Goal: Transaction & Acquisition: Subscribe to service/newsletter

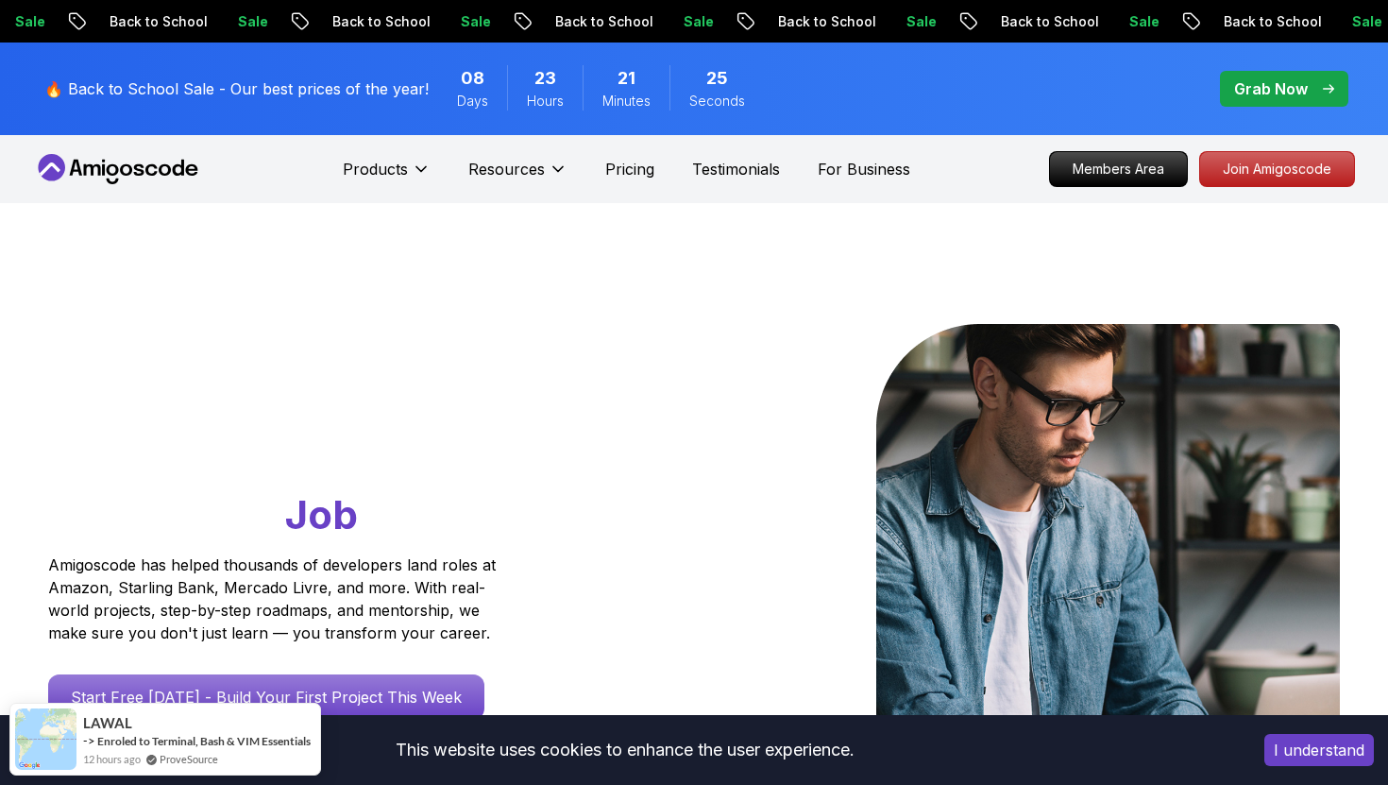
click at [1296, 743] on button "I understand" at bounding box center [1319, 750] width 110 height 32
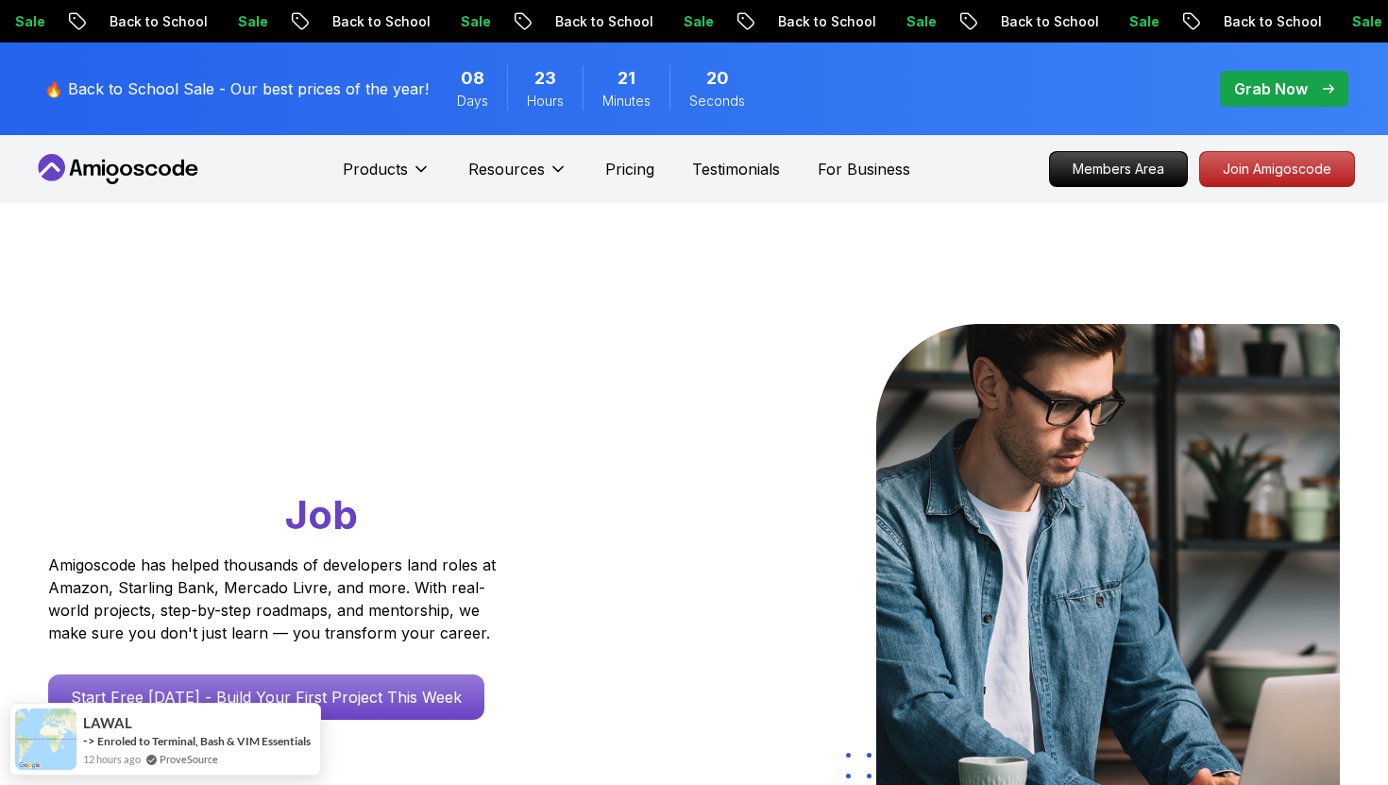
click at [1310, 77] on div "Grab Now" at bounding box center [1284, 88] width 100 height 23
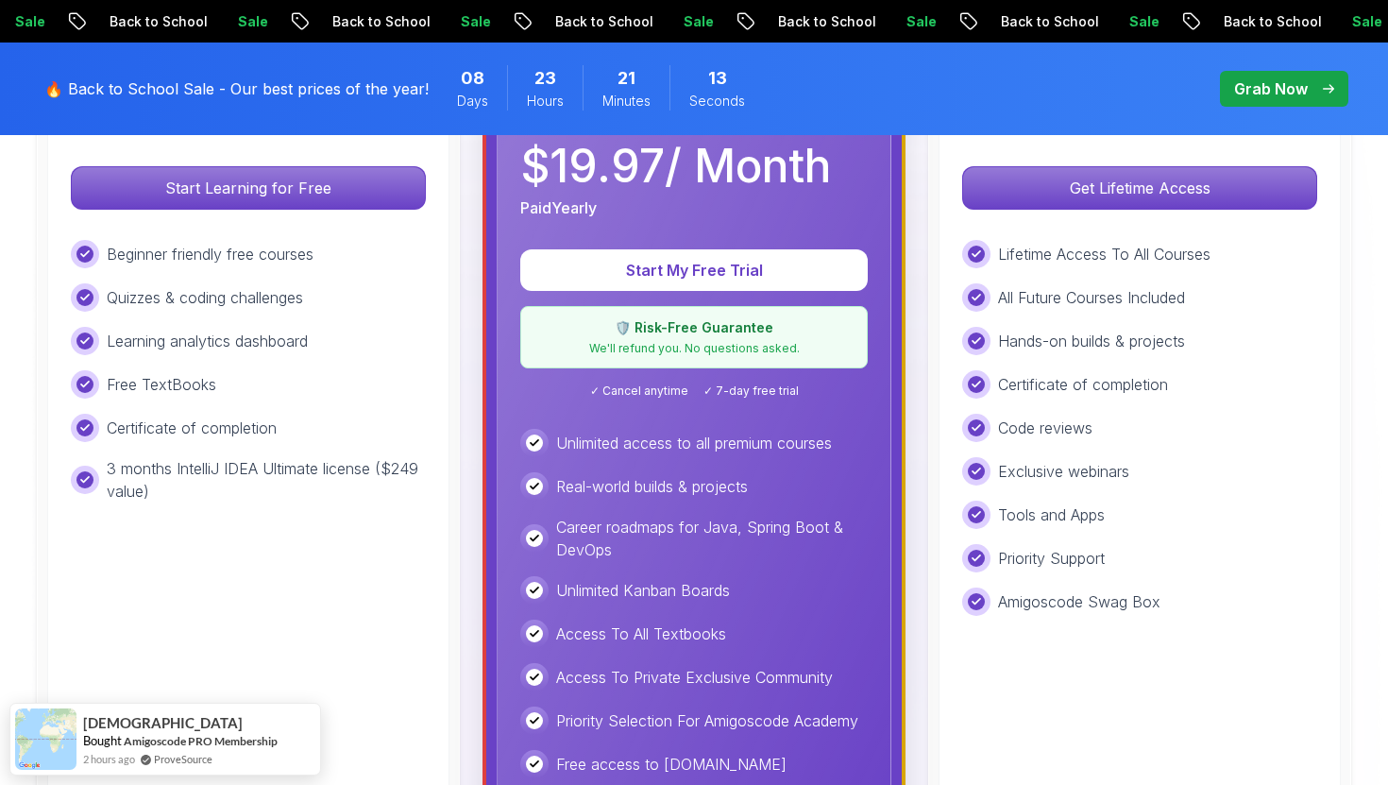
scroll to position [681, 0]
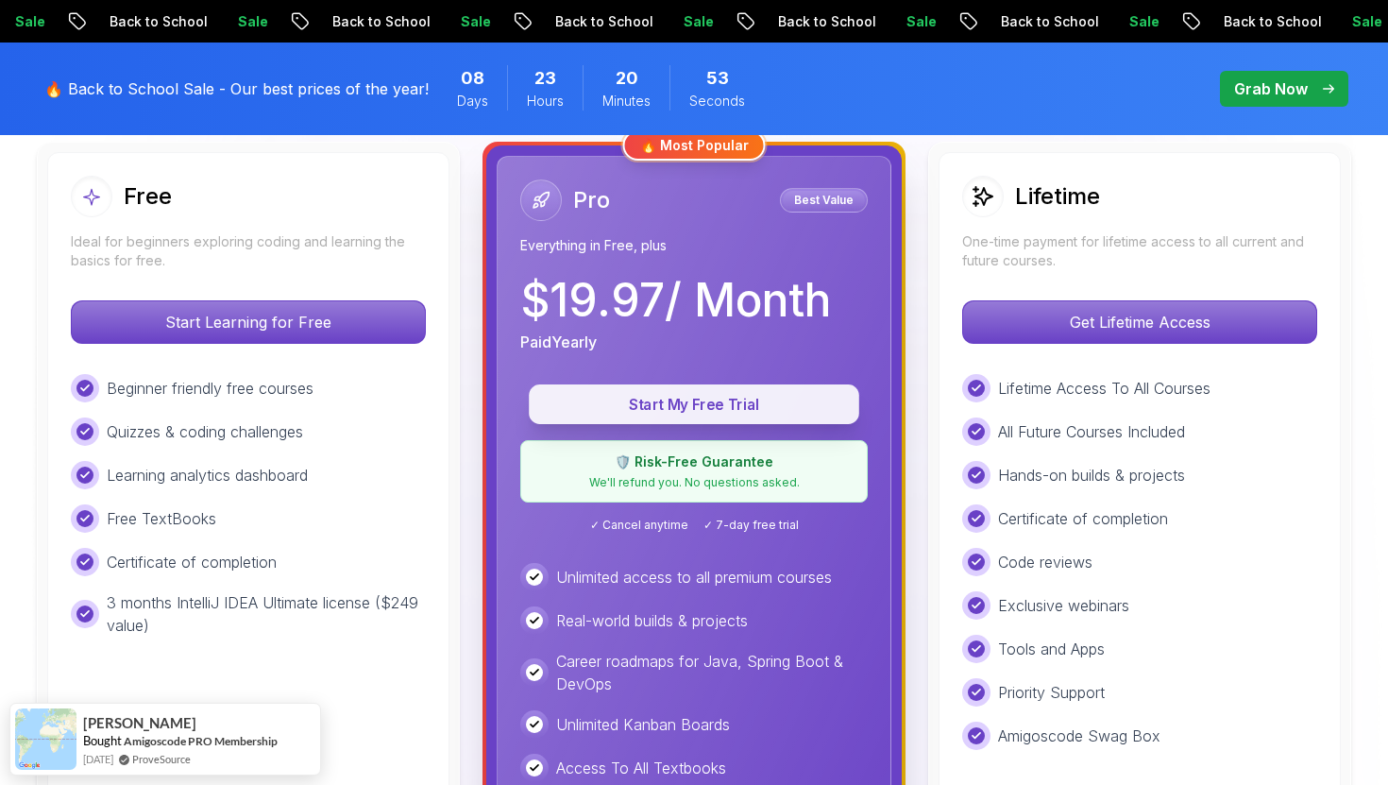
scroll to position [547, 0]
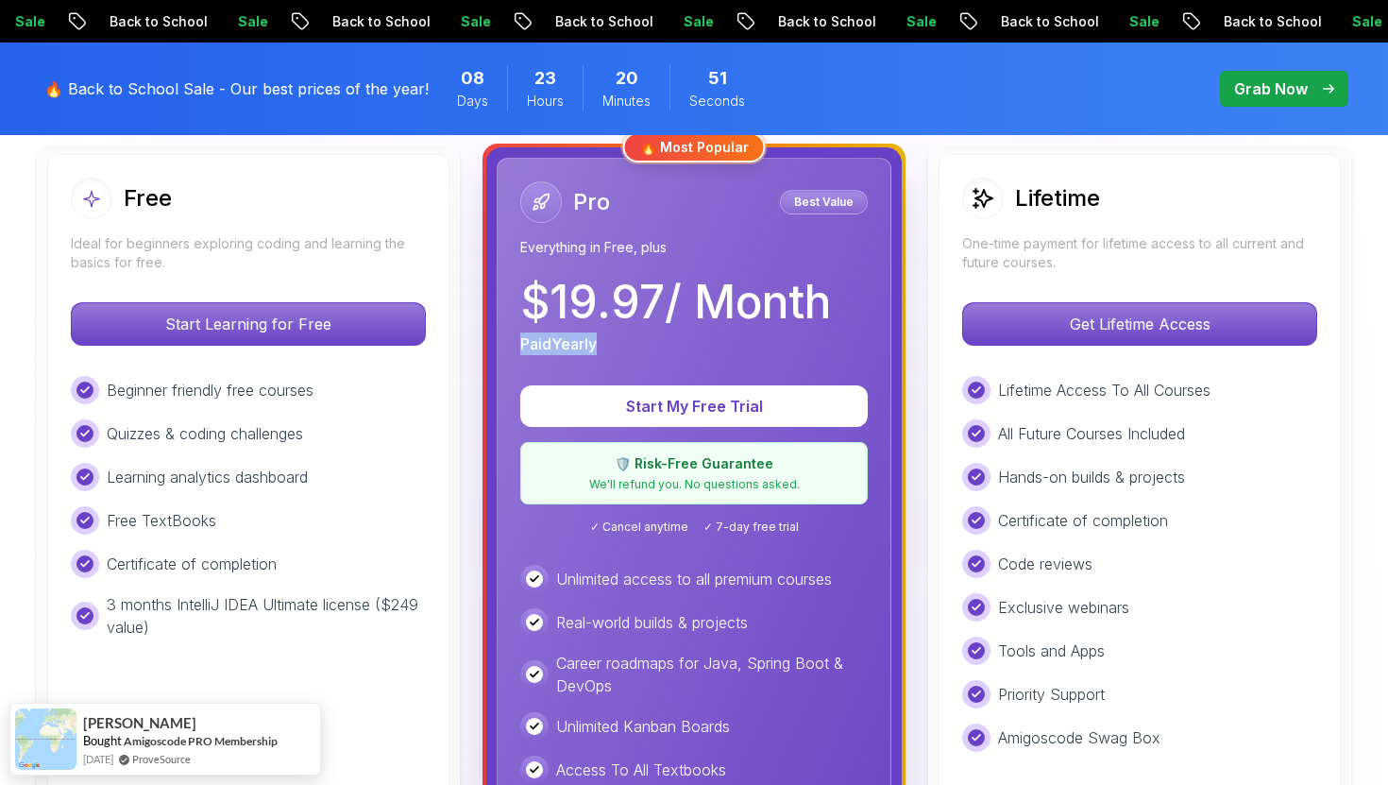
drag, startPoint x: 602, startPoint y: 344, endPoint x: 521, endPoint y: 344, distance: 80.3
click at [521, 344] on div "Paid Yearly" at bounding box center [675, 343] width 311 height 23
click at [566, 344] on p "Paid Yearly" at bounding box center [558, 343] width 76 height 23
drag, startPoint x: 521, startPoint y: 344, endPoint x: 612, endPoint y: 344, distance: 90.7
click at [612, 344] on div "Paid Yearly" at bounding box center [675, 343] width 311 height 23
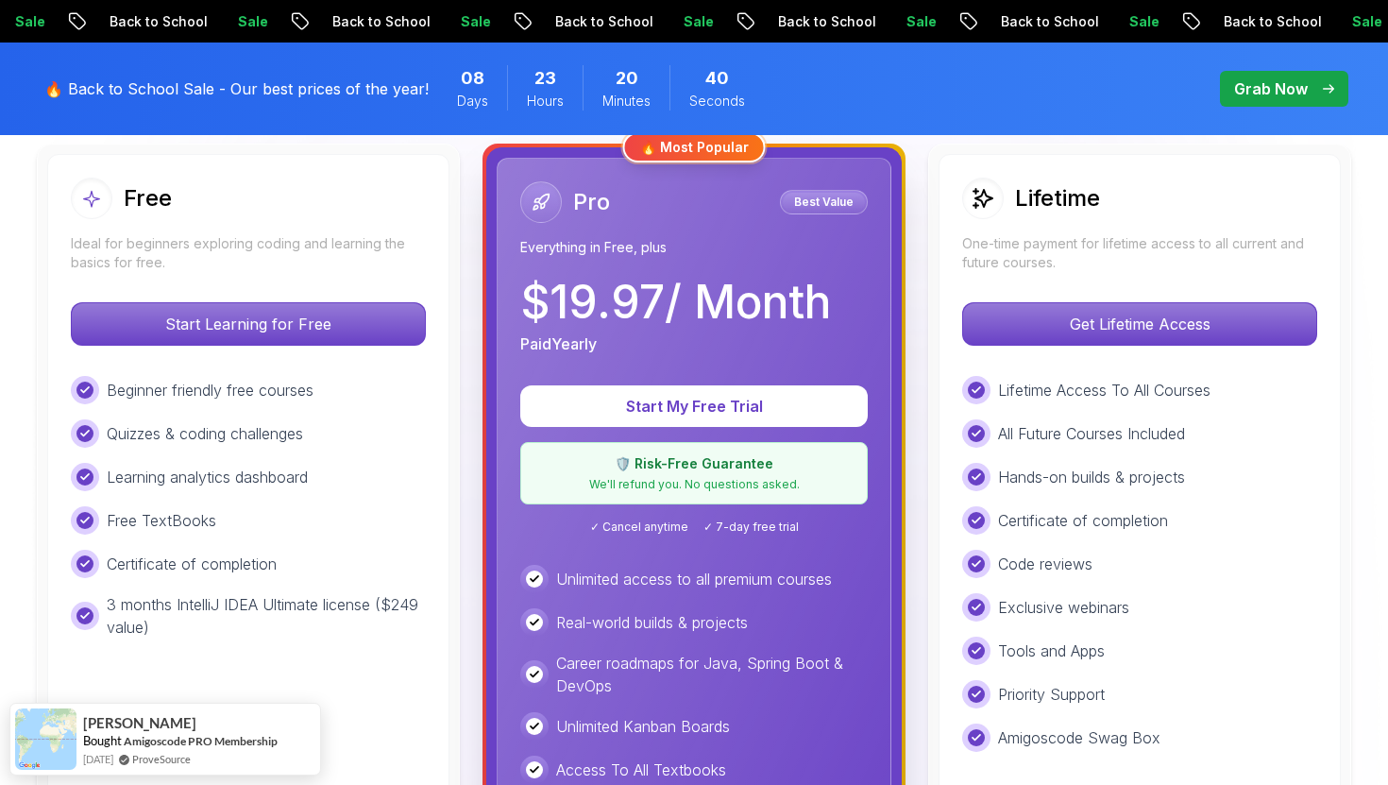
click at [723, 294] on p "$ 19.97 / Month" at bounding box center [675, 302] width 311 height 45
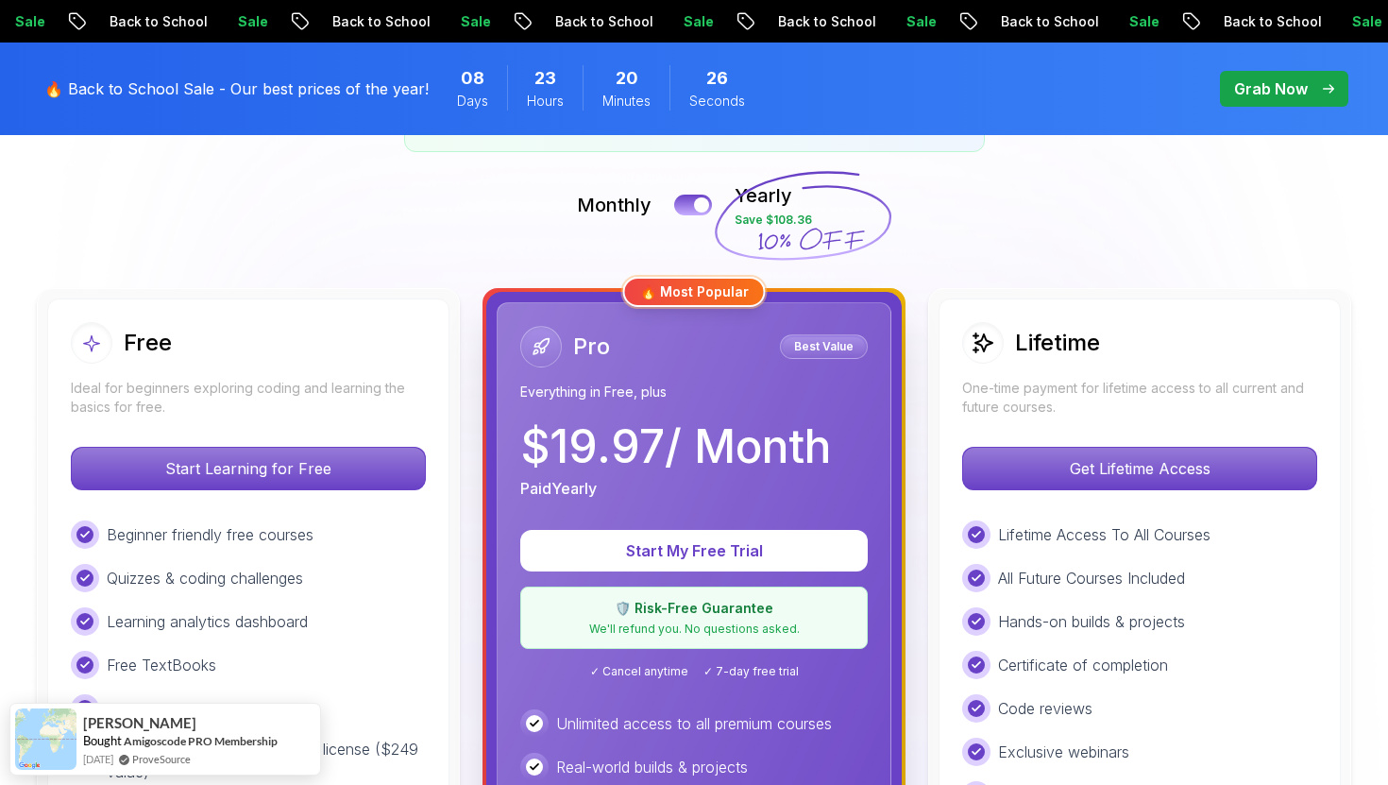
scroll to position [390, 0]
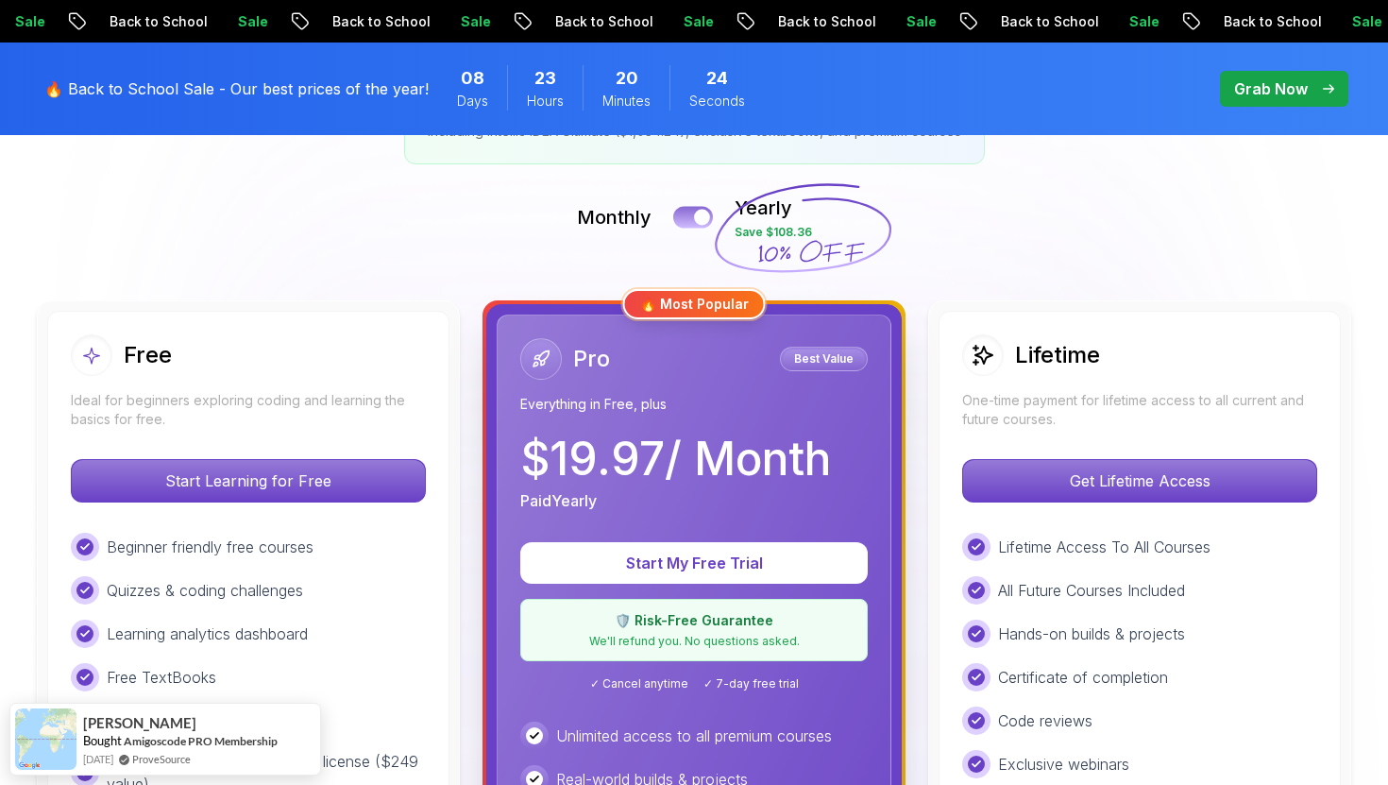
click at [704, 225] on button at bounding box center [693, 217] width 40 height 22
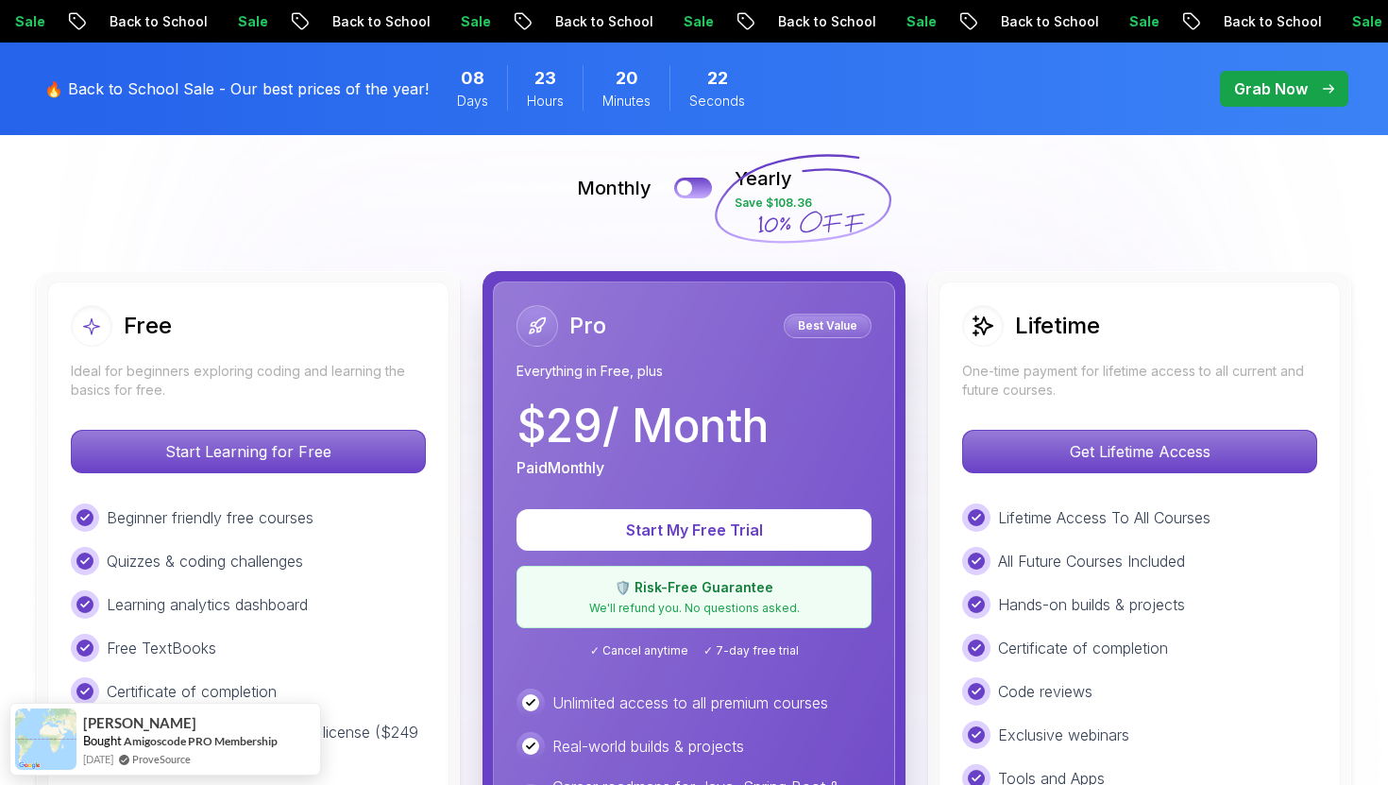
scroll to position [426, 0]
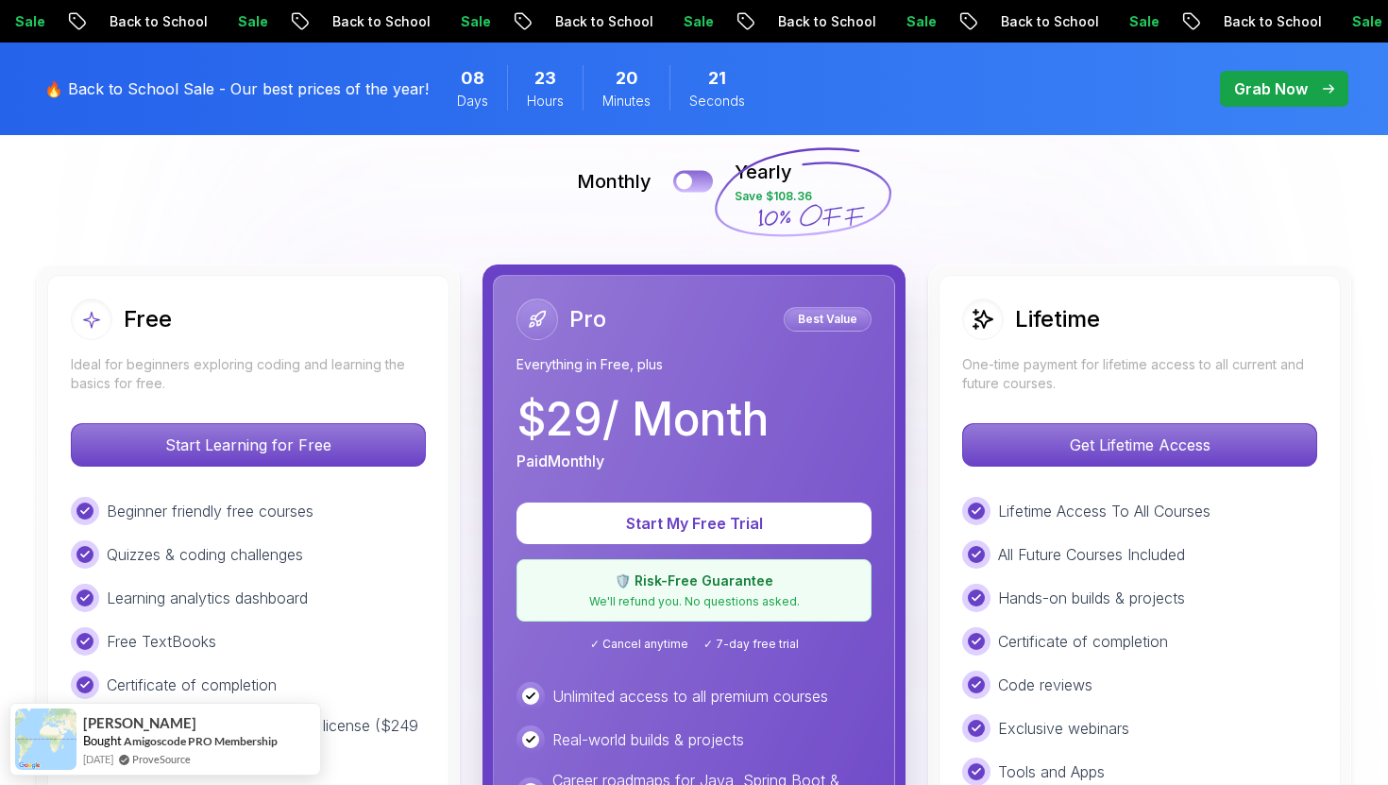
click at [685, 185] on div at bounding box center [684, 182] width 16 height 16
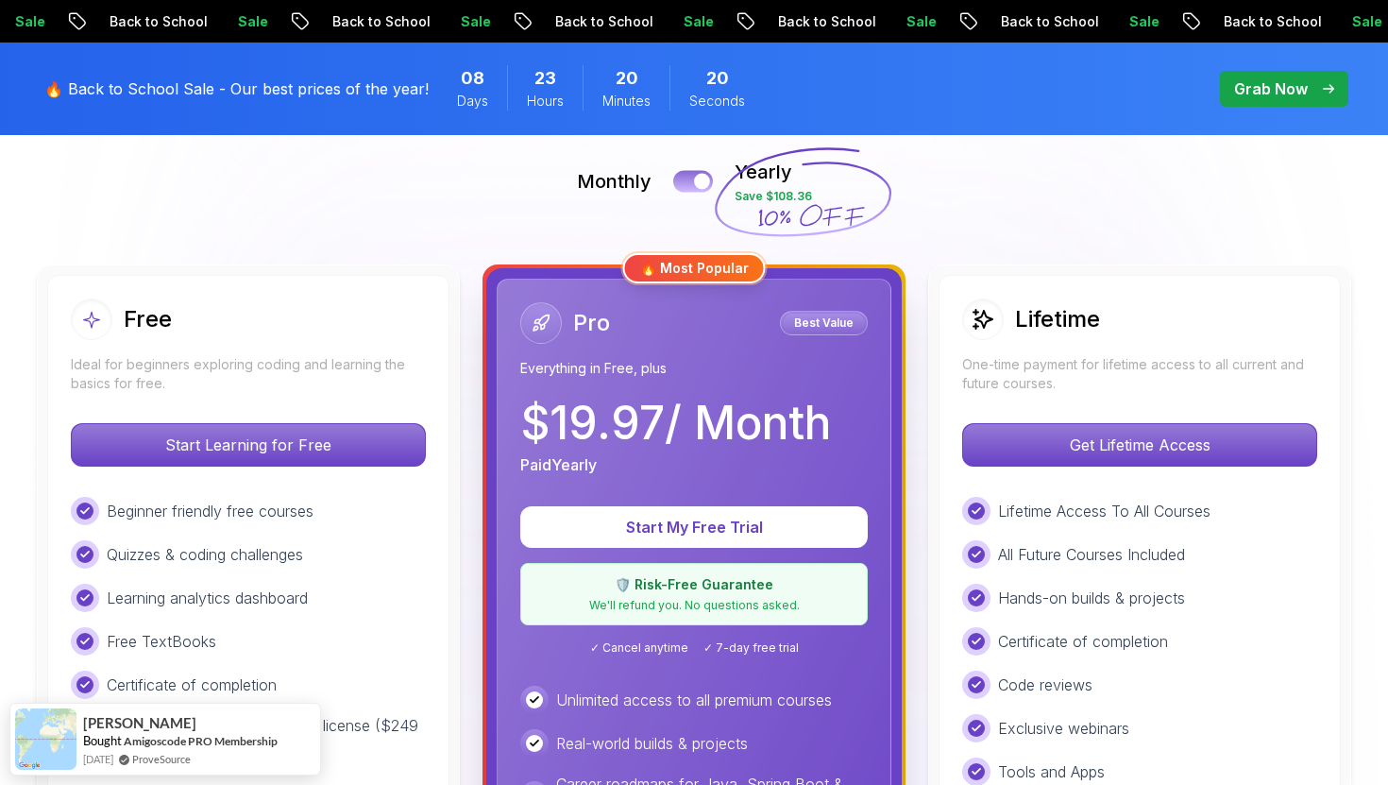
click at [685, 185] on button at bounding box center [693, 181] width 40 height 22
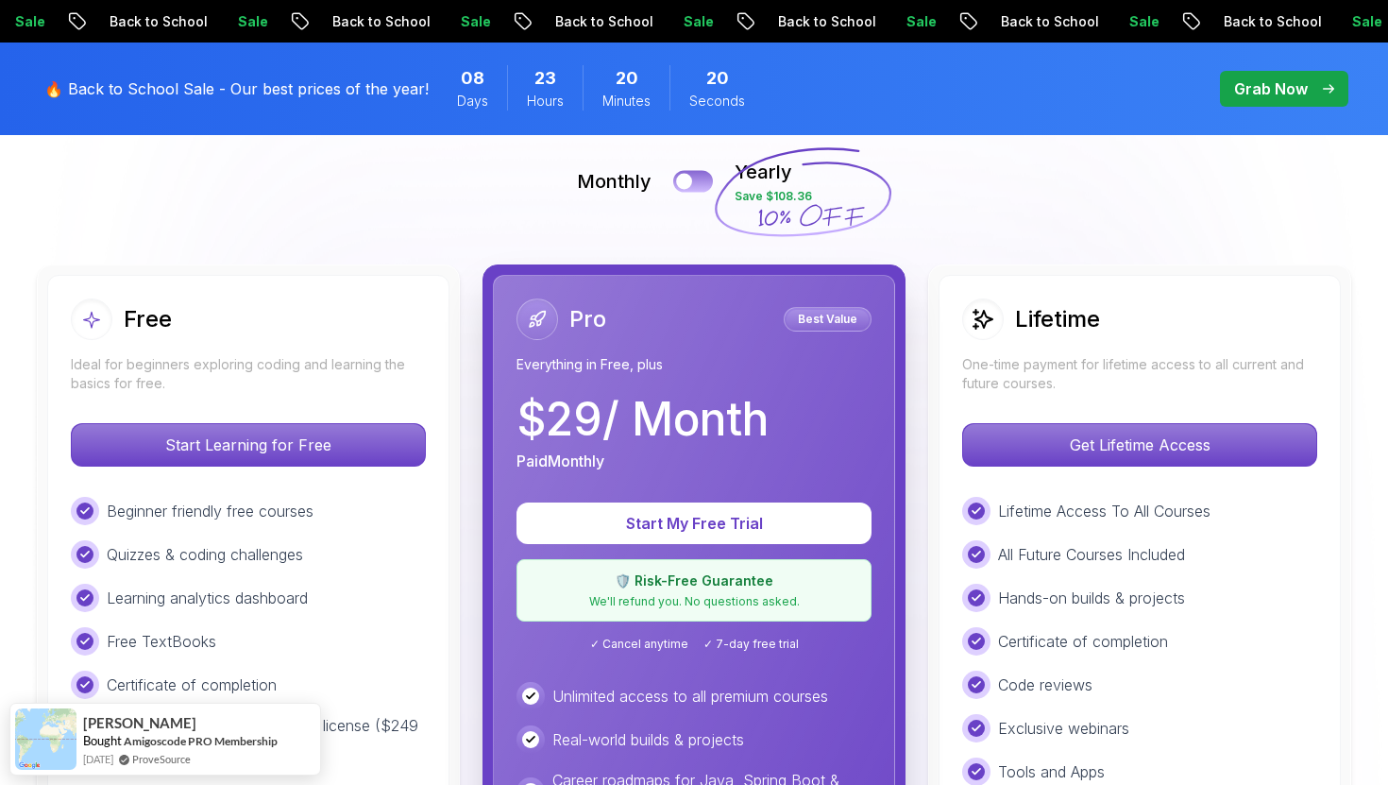
click at [685, 185] on div at bounding box center [684, 182] width 16 height 16
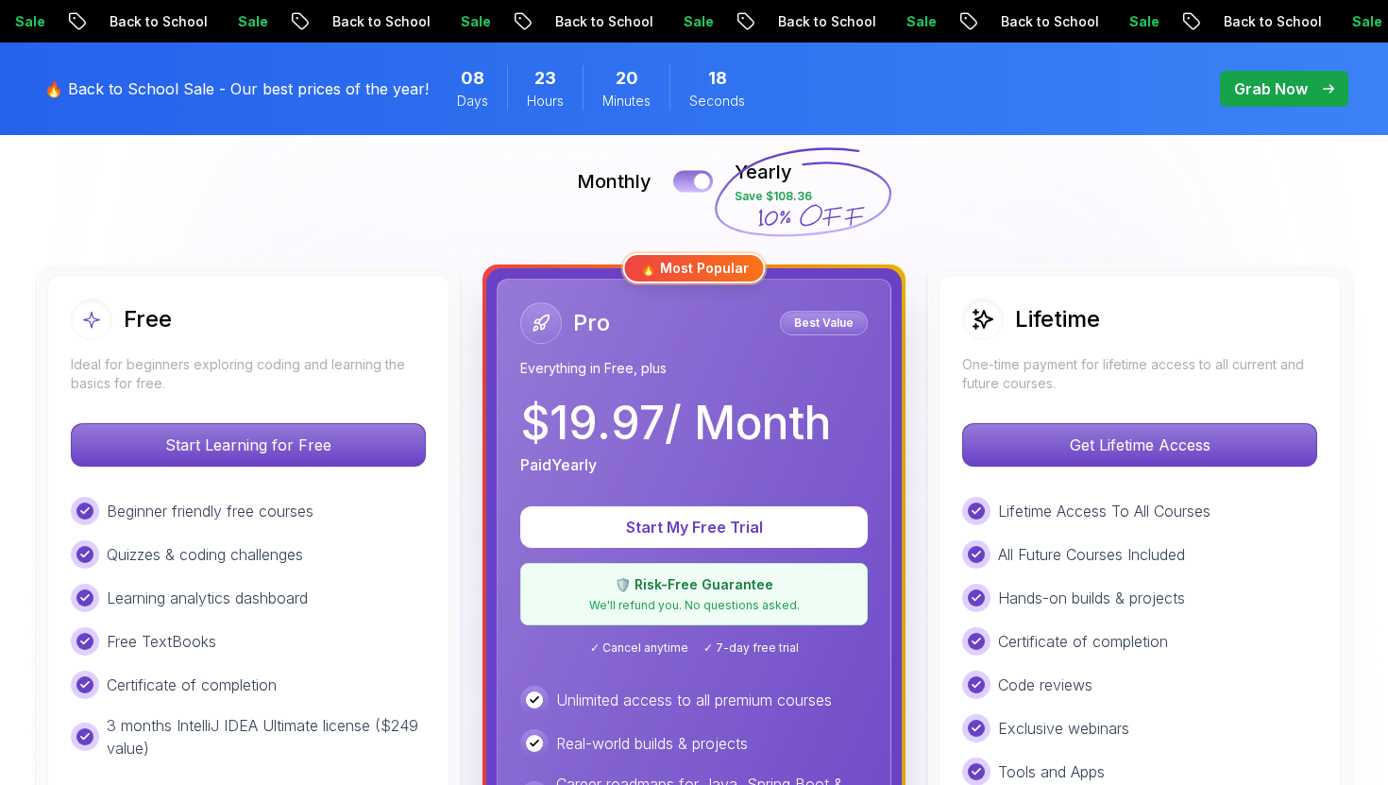
click at [678, 175] on button at bounding box center [693, 181] width 40 height 22
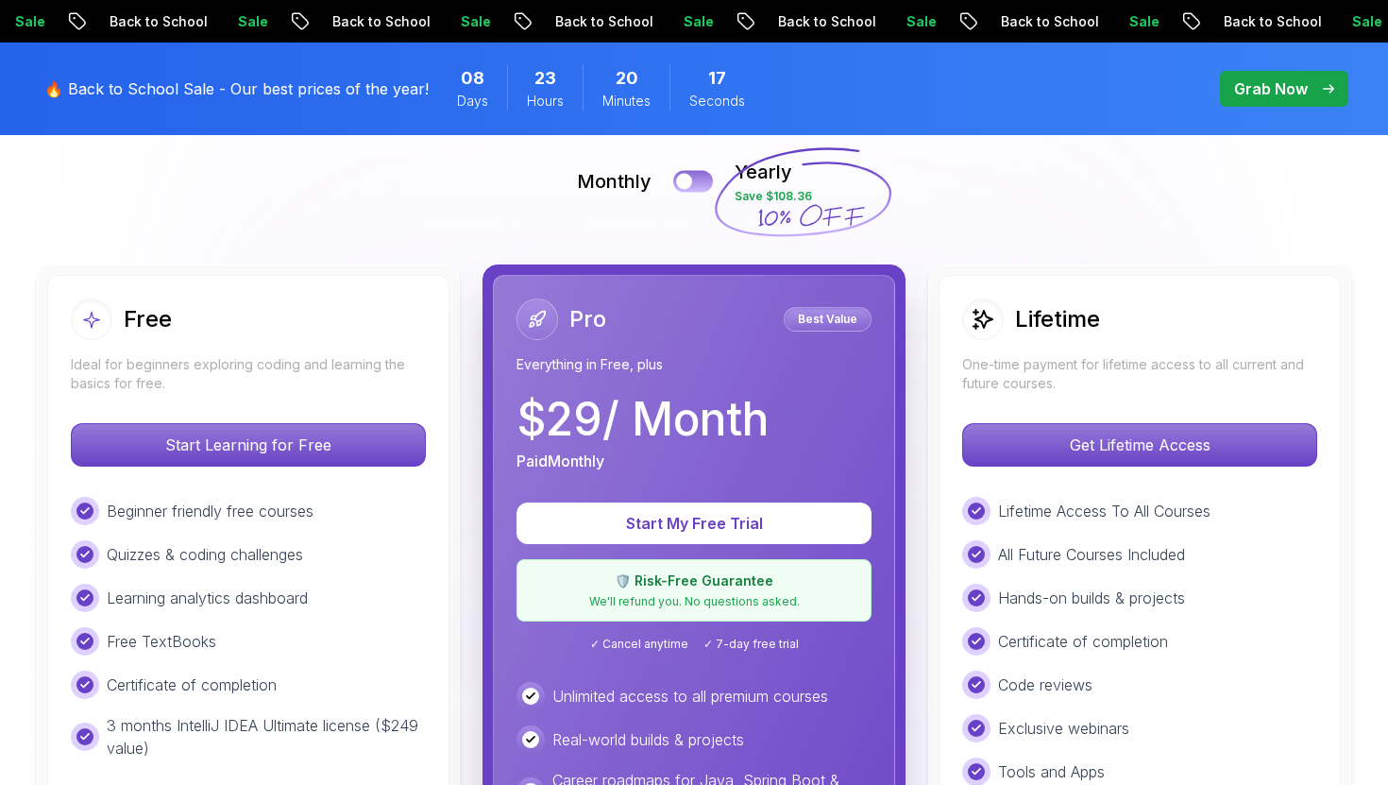
click at [678, 175] on button at bounding box center [693, 181] width 40 height 22
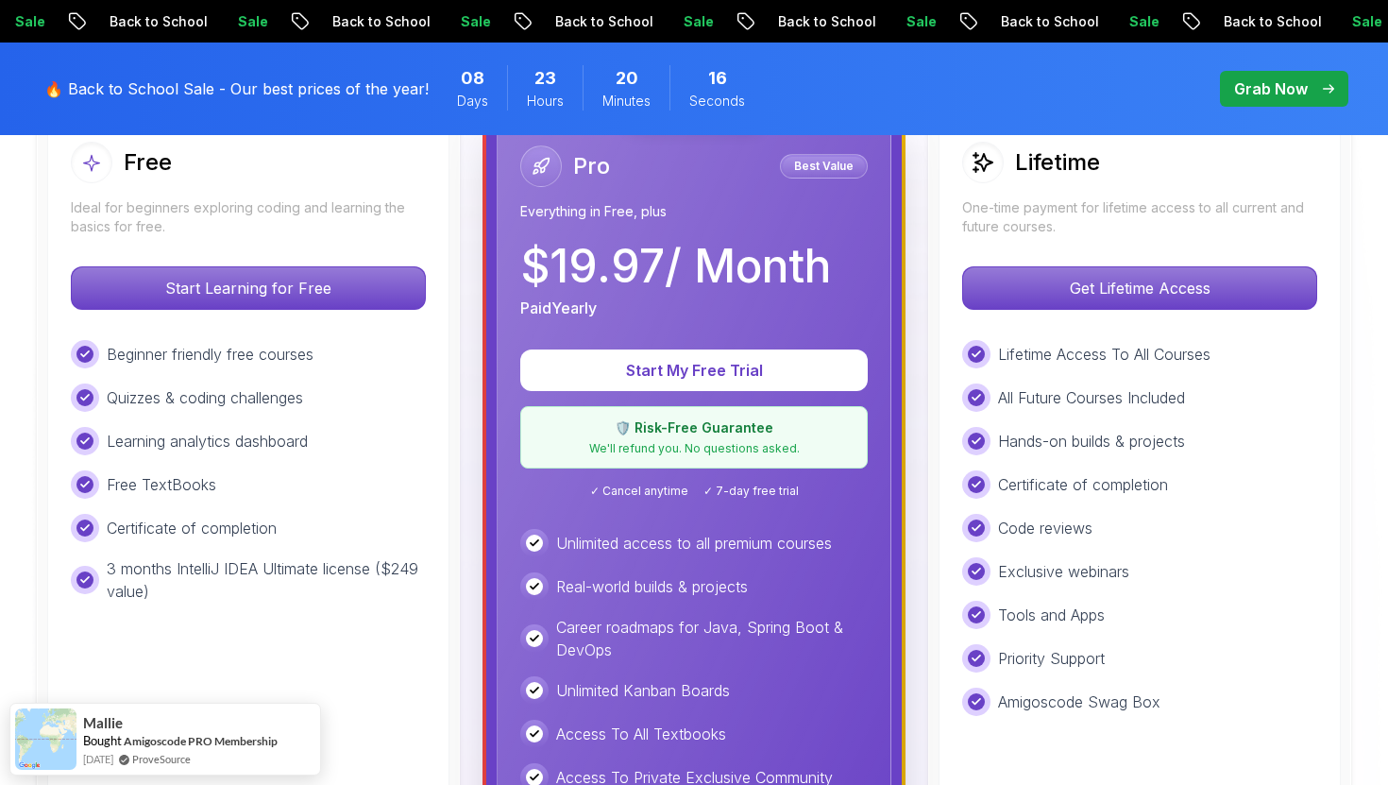
scroll to position [586, 0]
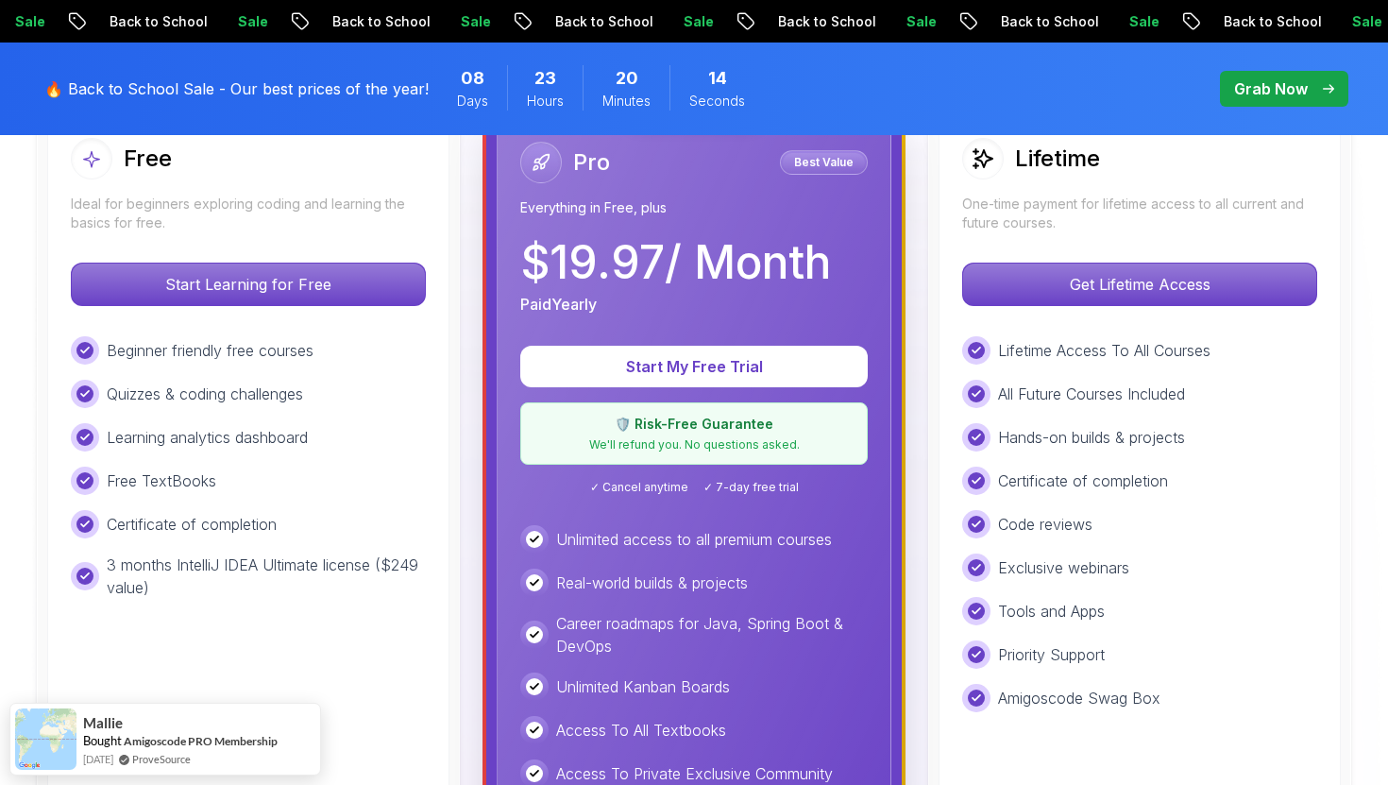
click at [364, 100] on div "🔥 Back to School Sale - Our best prices of the year! 08 Days 23 Hours 20 Minute…" at bounding box center [404, 89] width 731 height 70
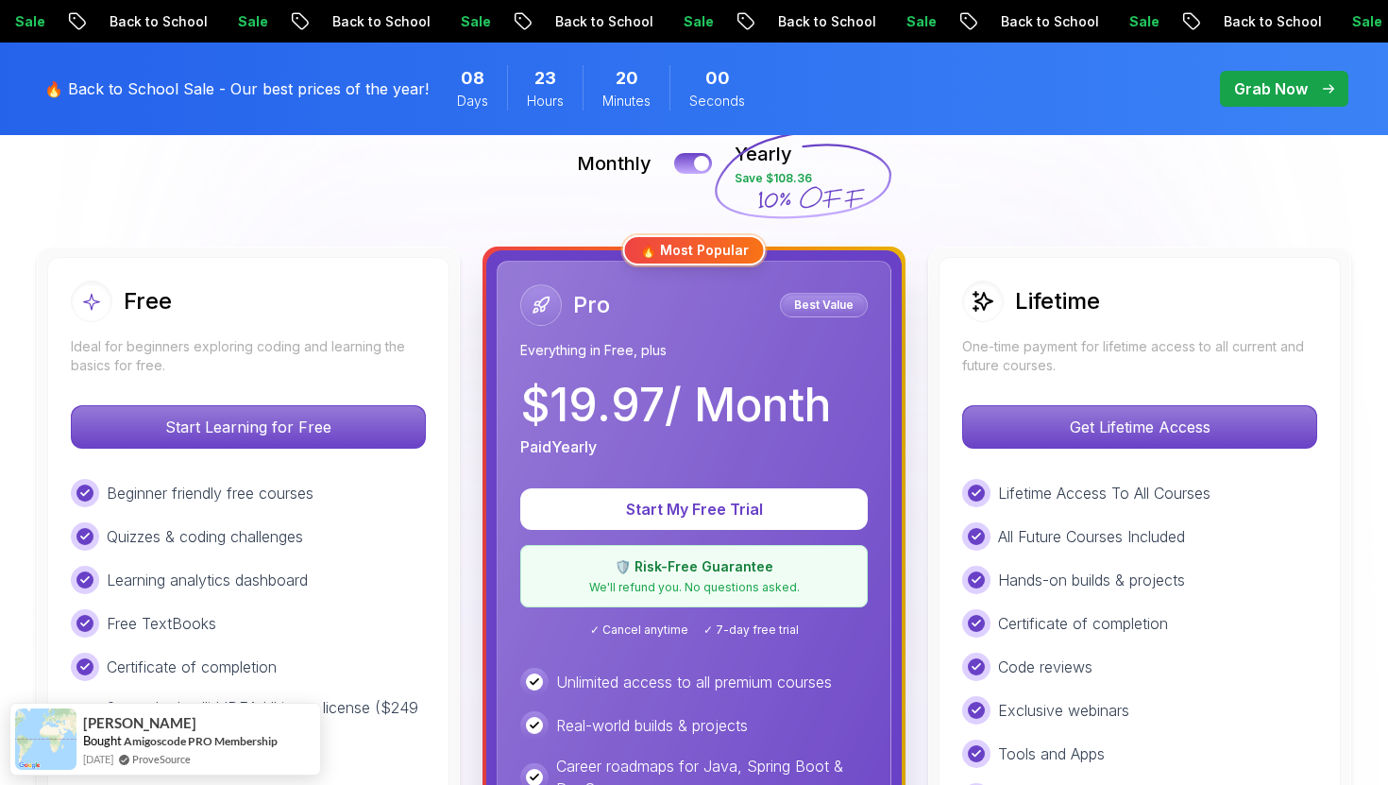
scroll to position [442, 0]
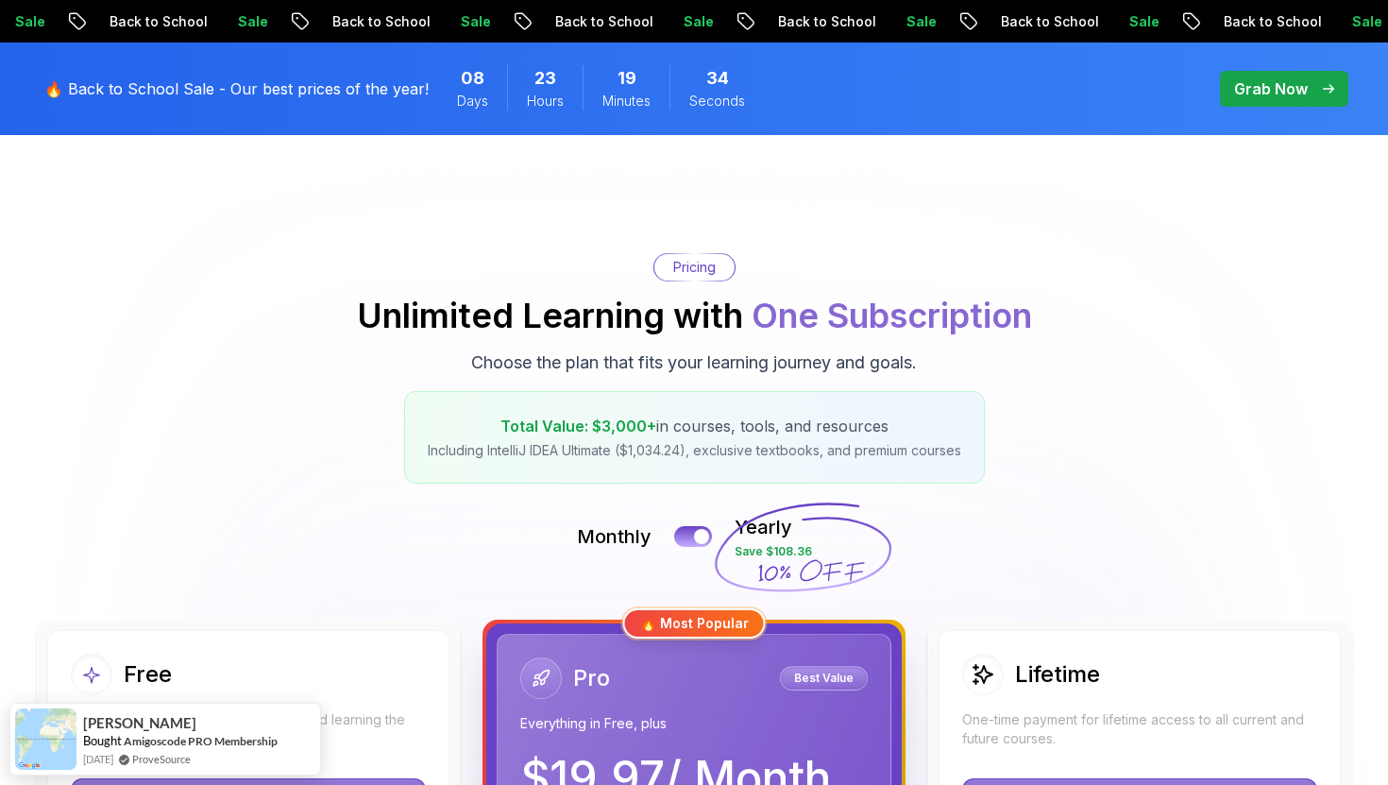
scroll to position [0, 0]
